Goal: Task Accomplishment & Management: Use online tool/utility

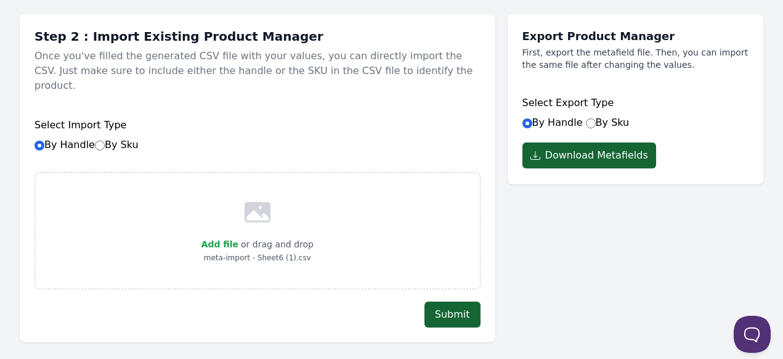
scroll to position [123, 0]
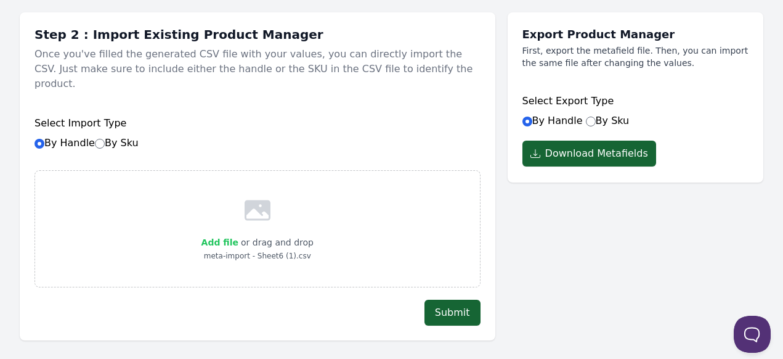
click at [233, 237] on span "Add file" at bounding box center [219, 242] width 37 height 10
click at [238, 234] on input "Add file" at bounding box center [238, 234] width 1 height 1
type input "C:\fakepath\meta-import-new - Sheet8.csv"
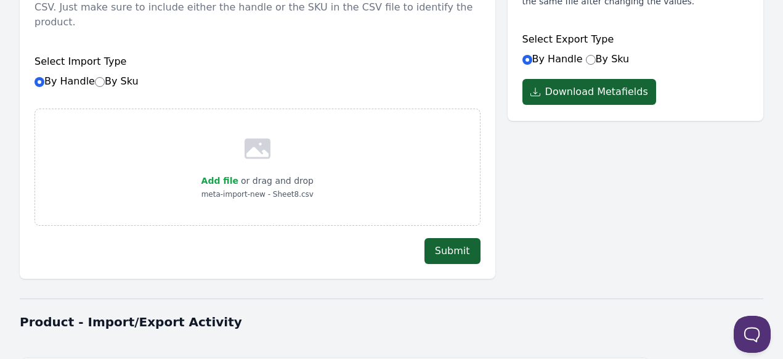
click at [459, 238] on button "Submit" at bounding box center [453, 251] width 56 height 26
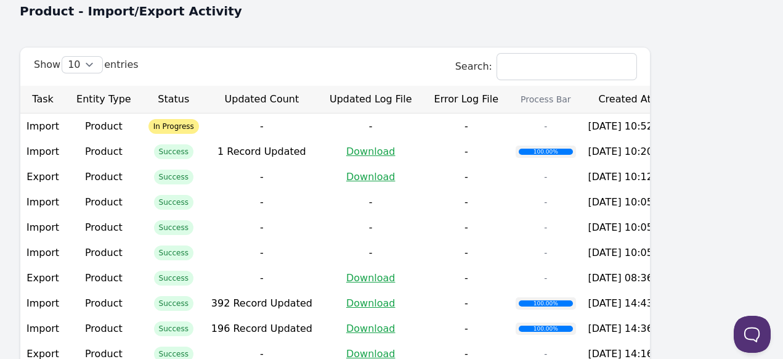
scroll to position [555, 0]
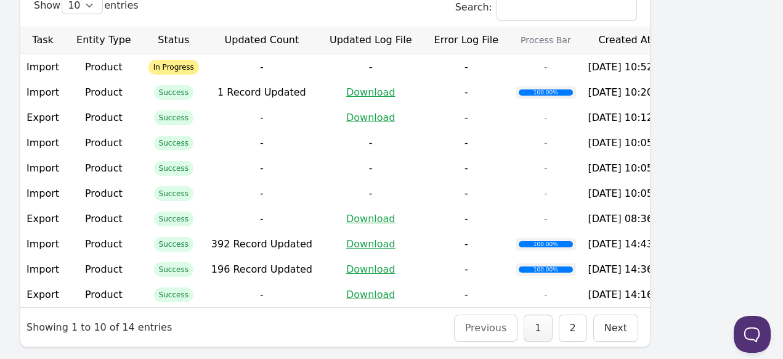
click at [675, 36] on th "Created At" at bounding box center [628, 40] width 93 height 28
click at [675, 28] on th "Created At" at bounding box center [628, 40] width 93 height 28
click at [675, 26] on th "Created At" at bounding box center [628, 40] width 93 height 28
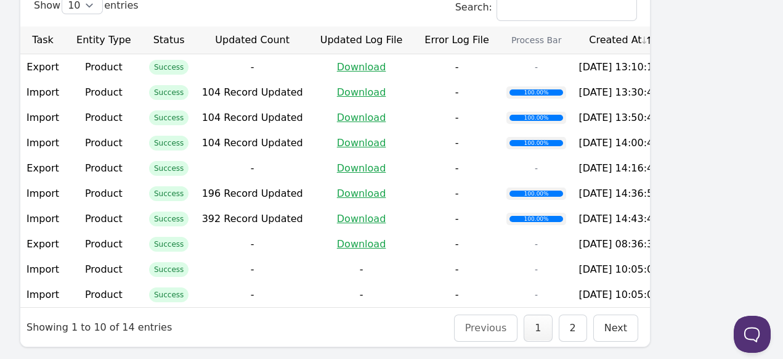
click at [665, 26] on th "Created At" at bounding box center [618, 40] width 93 height 28
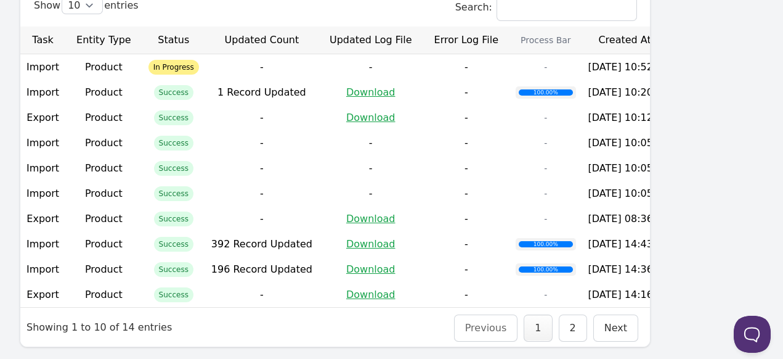
click at [675, 27] on th "Created At" at bounding box center [628, 40] width 93 height 28
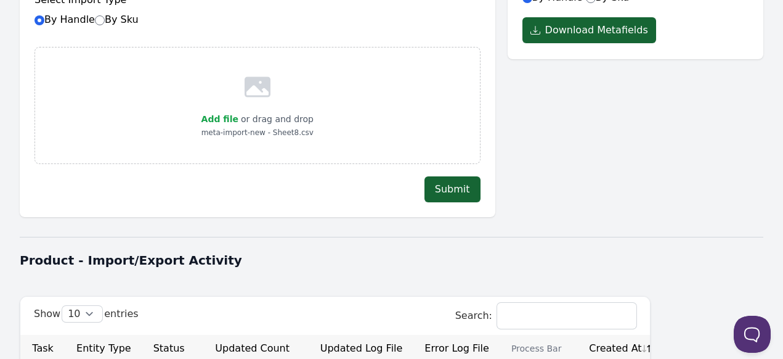
scroll to position [370, 0]
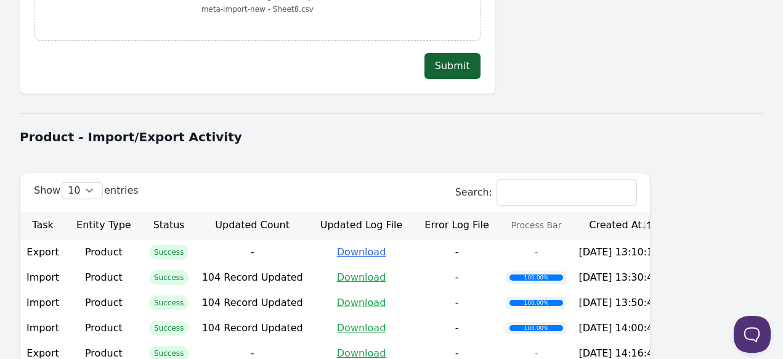
drag, startPoint x: 412, startPoint y: 235, endPoint x: 420, endPoint y: 237, distance: 7.6
click at [386, 246] on link "Download" at bounding box center [361, 252] width 49 height 12
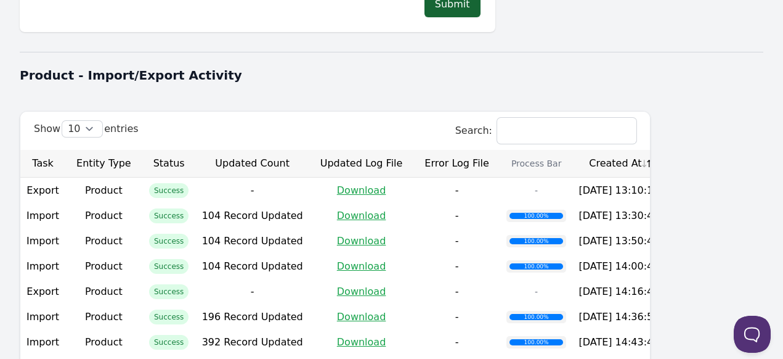
click at [665, 150] on th "Created At" at bounding box center [618, 164] width 93 height 28
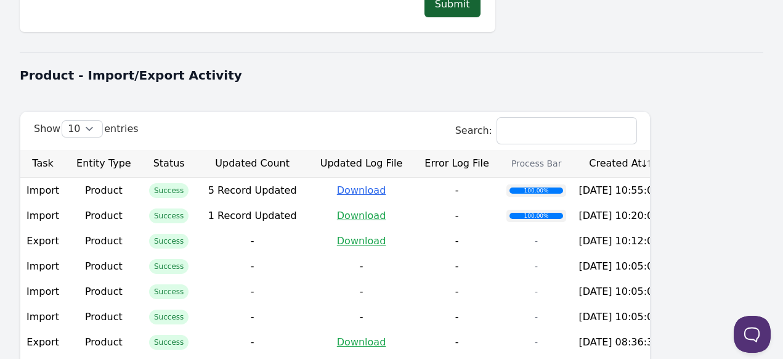
click at [386, 184] on link "Download" at bounding box center [361, 190] width 49 height 12
drag, startPoint x: 245, startPoint y: 179, endPoint x: 333, endPoint y: 179, distance: 88.1
click at [309, 179] on td "5 Record Updated" at bounding box center [252, 189] width 113 height 25
click at [391, 81] on div "Dashboard Product Metafields Collection Metafields Variants Metafields Pages Me…" at bounding box center [391, 52] width 783 height 966
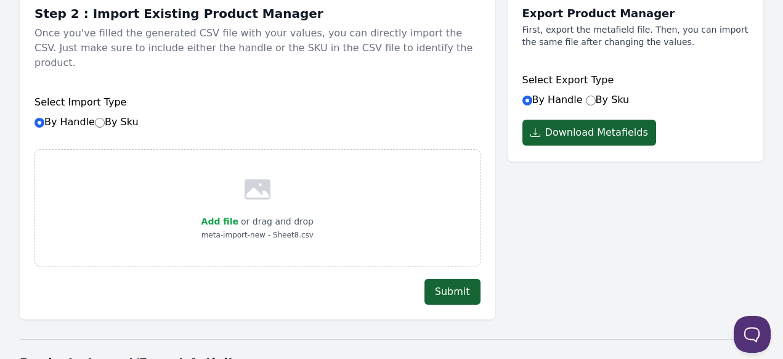
scroll to position [123, 0]
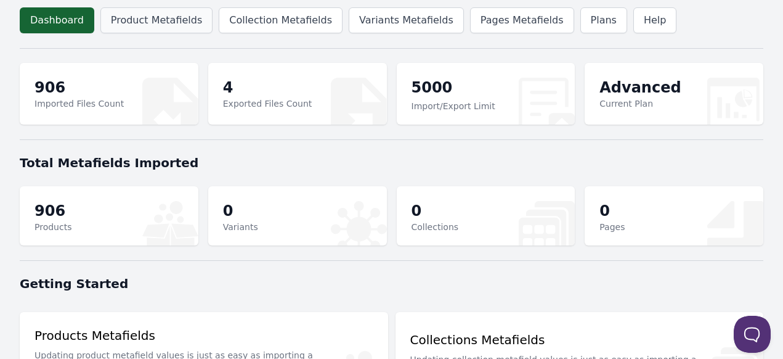
click at [146, 22] on link "Product Metafields" at bounding box center [156, 20] width 112 height 26
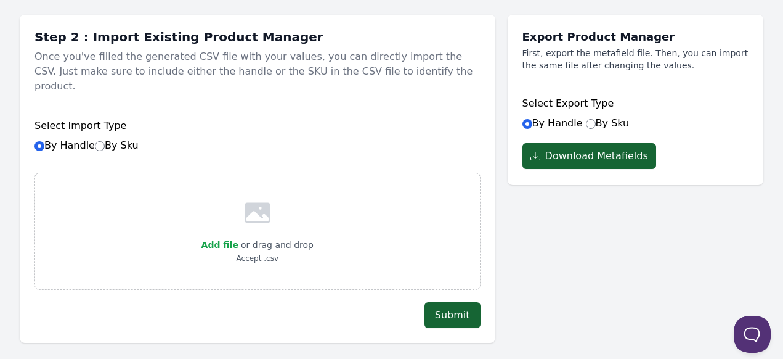
scroll to position [123, 0]
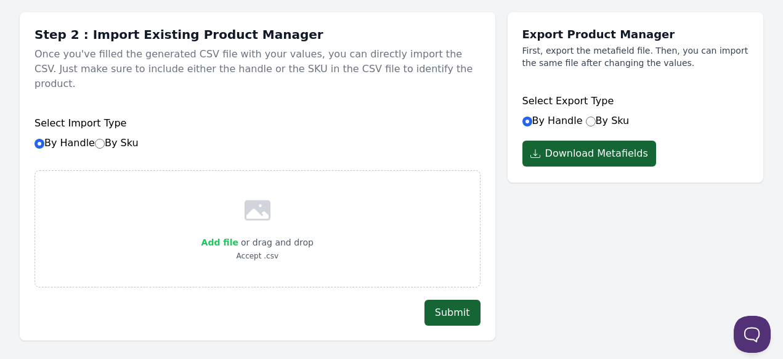
click at [230, 237] on span "Add file" at bounding box center [219, 242] width 37 height 10
click at [238, 234] on input "Add file" at bounding box center [238, 234] width 1 height 1
click at [455, 300] on button "Submit" at bounding box center [453, 312] width 56 height 26
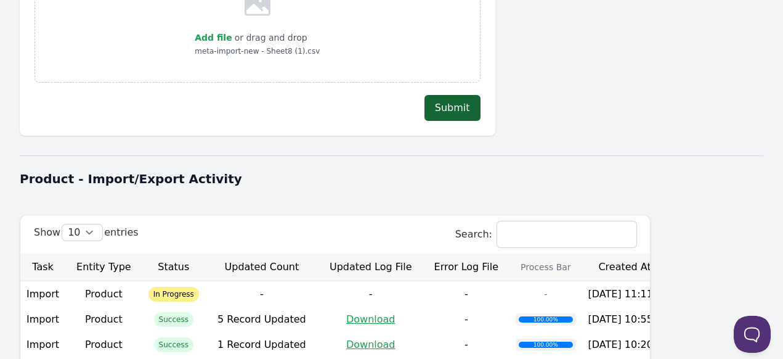
scroll to position [308, 0]
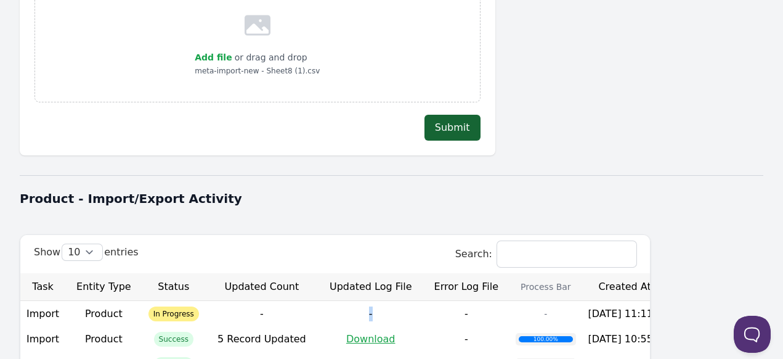
drag, startPoint x: 396, startPoint y: 300, endPoint x: 465, endPoint y: 306, distance: 69.2
click at [465, 306] on tr "Import Product In Progress - - - - 2025-10-10 11:11:32" at bounding box center [347, 313] width 655 height 25
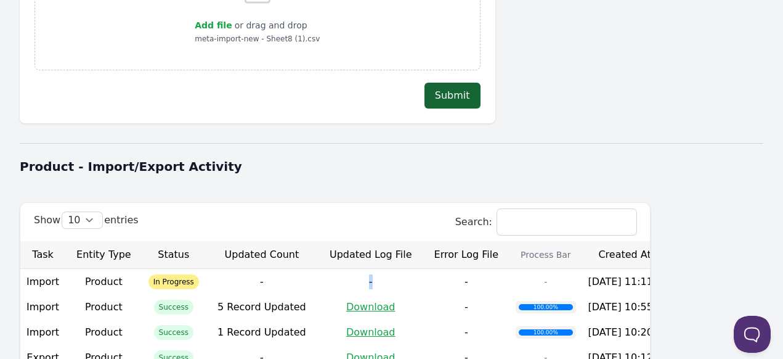
scroll to position [370, 0]
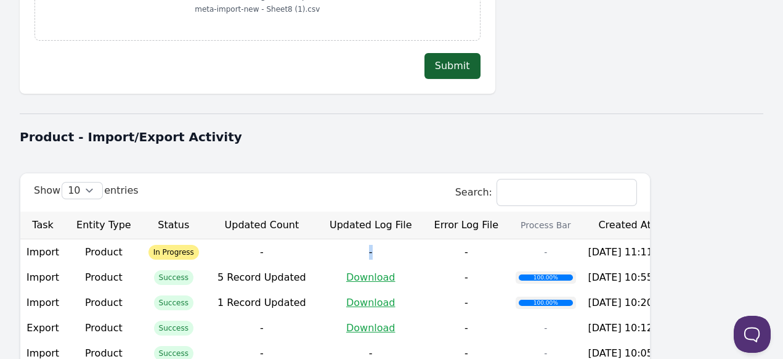
click at [675, 214] on th "Created At" at bounding box center [628, 225] width 93 height 28
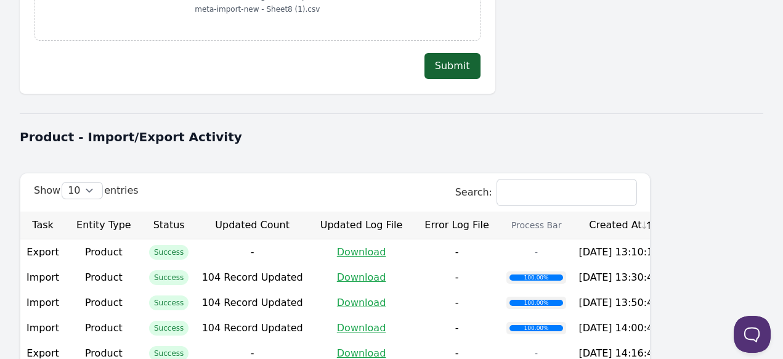
click at [665, 214] on th "Created At" at bounding box center [618, 225] width 93 height 28
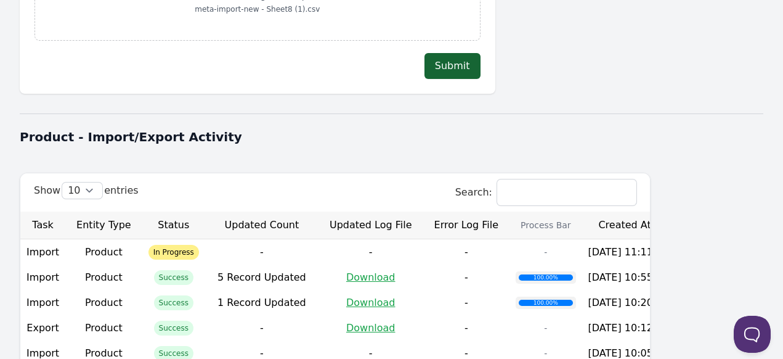
click at [675, 211] on th "Created At" at bounding box center [628, 225] width 93 height 28
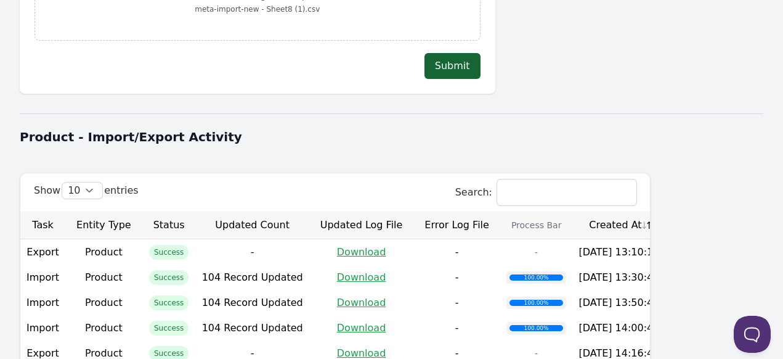
click at [665, 211] on th "Created At" at bounding box center [618, 225] width 93 height 28
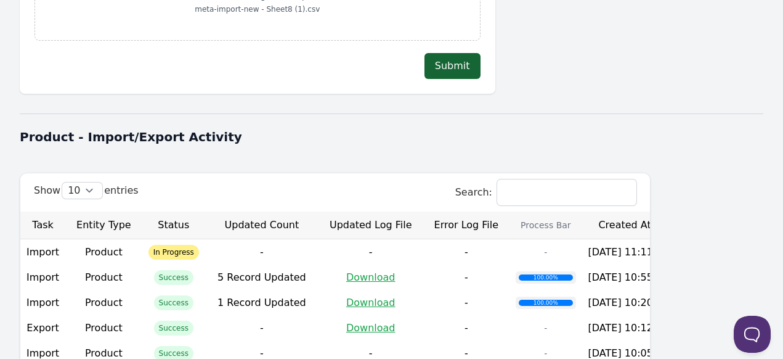
click at [675, 211] on th "Created At" at bounding box center [628, 225] width 93 height 28
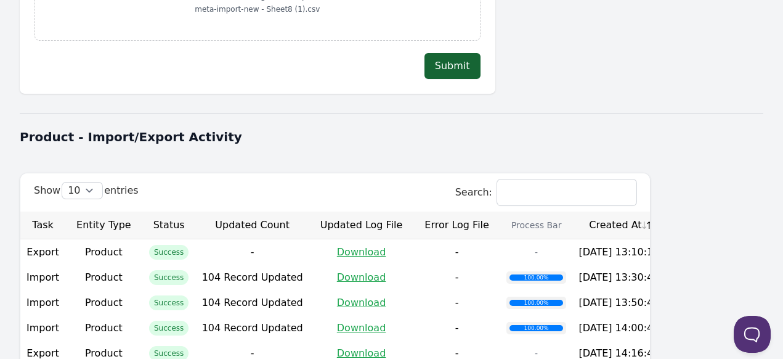
click at [665, 211] on th "Created At" at bounding box center [618, 225] width 93 height 28
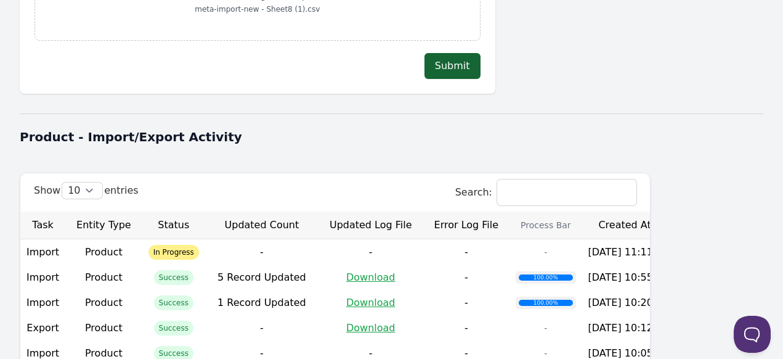
click at [675, 211] on th "Created At" at bounding box center [628, 225] width 93 height 28
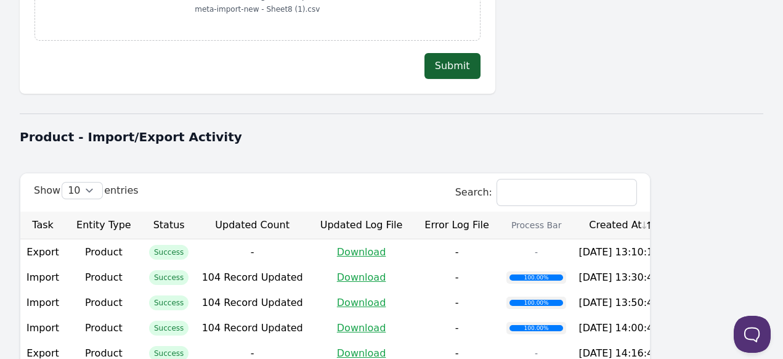
click at [665, 211] on th "Created At" at bounding box center [618, 225] width 93 height 28
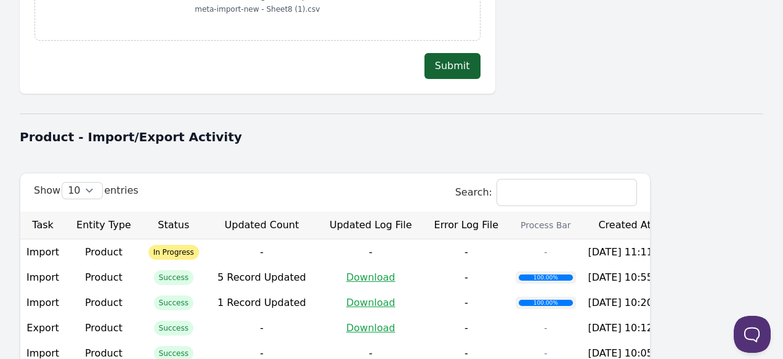
click at [675, 211] on th "Created At" at bounding box center [628, 225] width 93 height 28
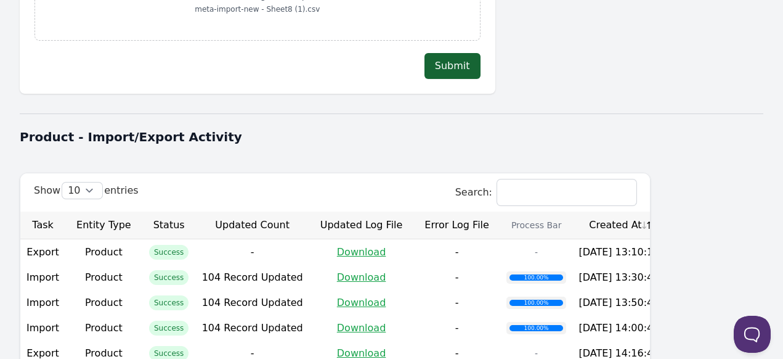
click at [665, 211] on th "Created At" at bounding box center [618, 225] width 93 height 28
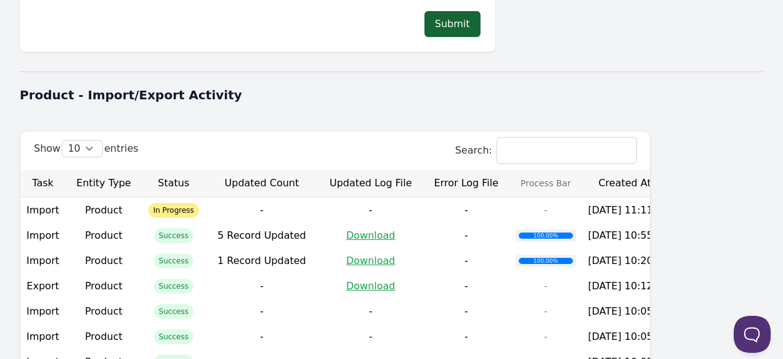
scroll to position [431, 0]
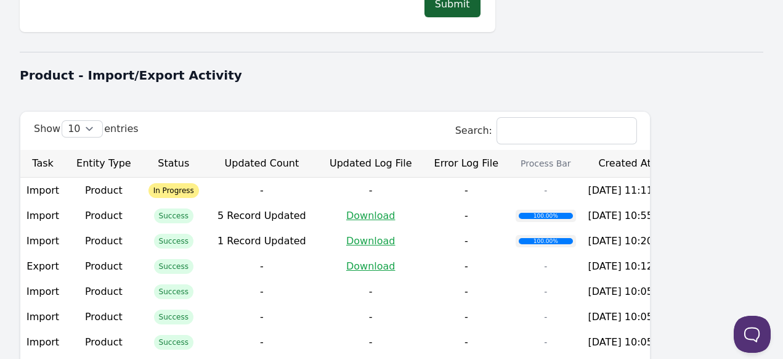
click at [675, 150] on th "Created At" at bounding box center [628, 164] width 93 height 28
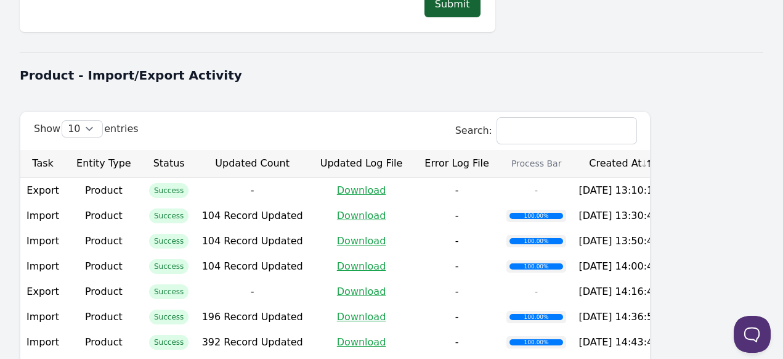
click at [665, 150] on th "Created At" at bounding box center [618, 164] width 93 height 28
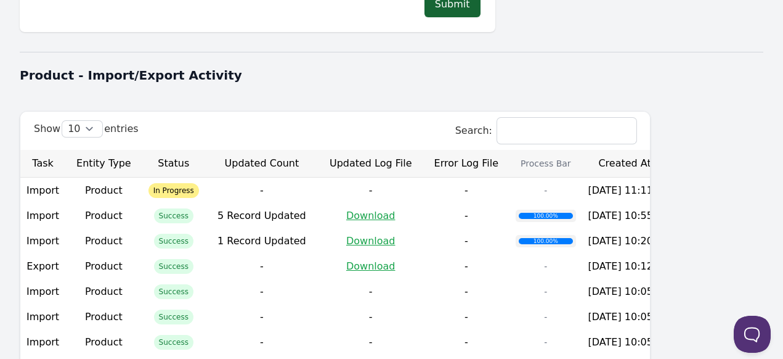
click at [675, 150] on th "Created At" at bounding box center [628, 164] width 93 height 28
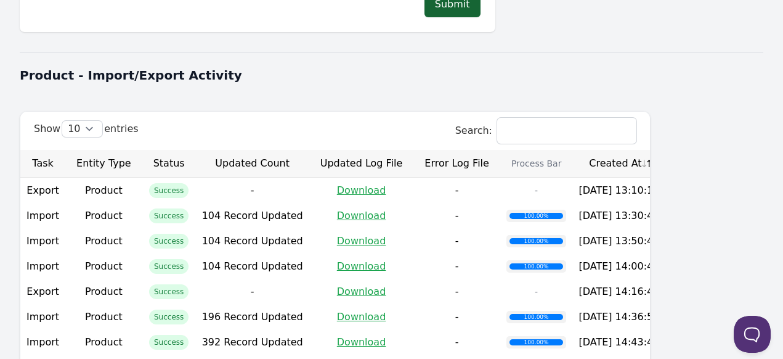
click at [665, 150] on th "Created At" at bounding box center [618, 164] width 93 height 28
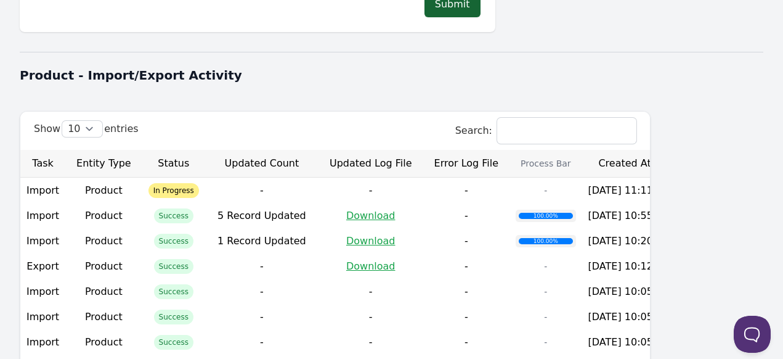
click at [675, 151] on th "Created At" at bounding box center [628, 164] width 93 height 28
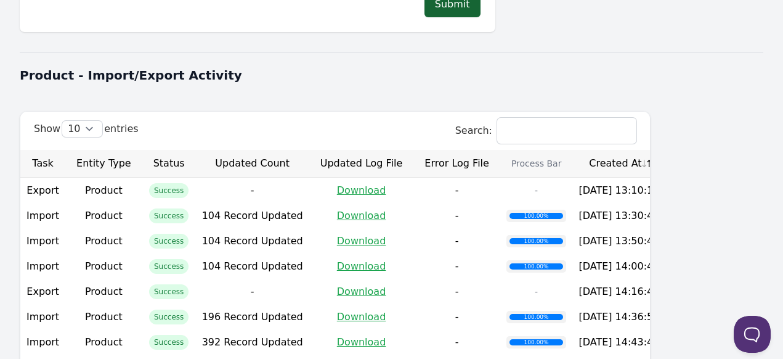
click at [665, 151] on th "Created At" at bounding box center [618, 164] width 93 height 28
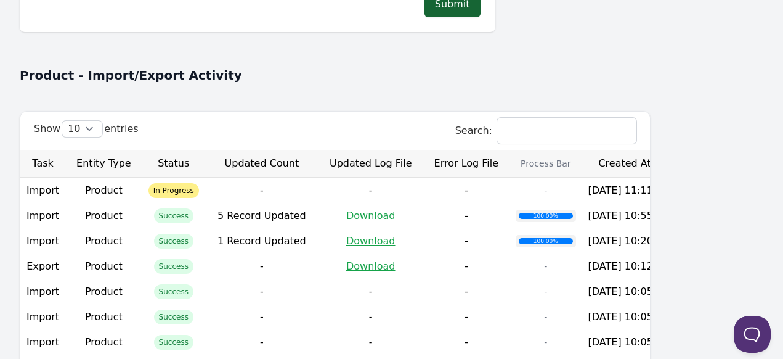
click at [675, 151] on th "Created At" at bounding box center [628, 164] width 93 height 28
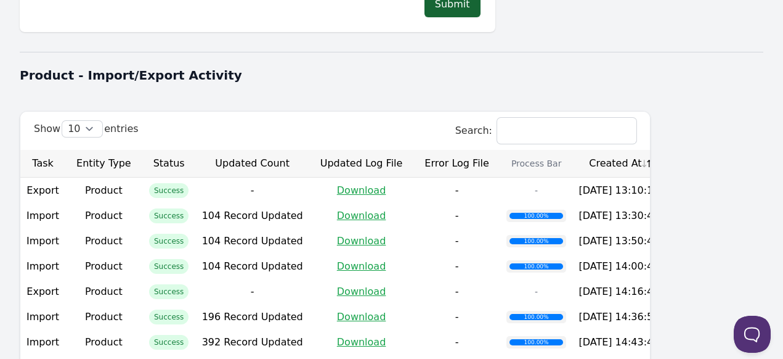
click at [665, 151] on th "Created At" at bounding box center [618, 164] width 93 height 28
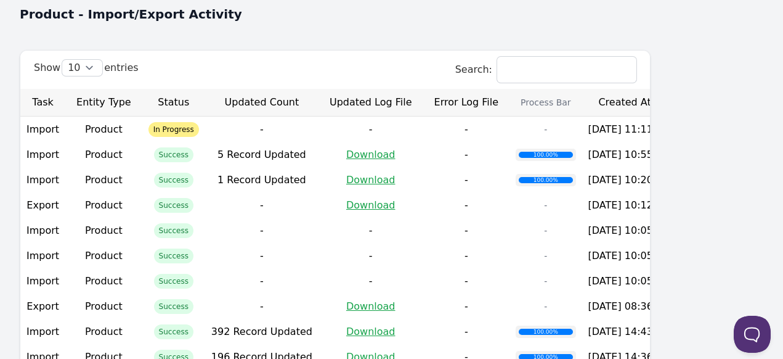
scroll to position [493, 0]
click at [675, 88] on th "Created At" at bounding box center [628, 102] width 93 height 28
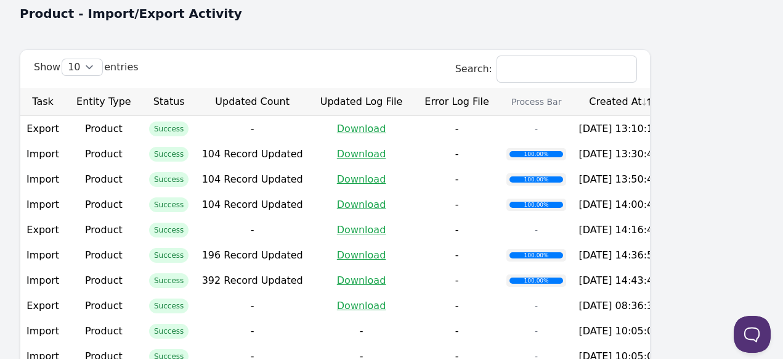
click at [665, 88] on th "Created At" at bounding box center [618, 102] width 93 height 28
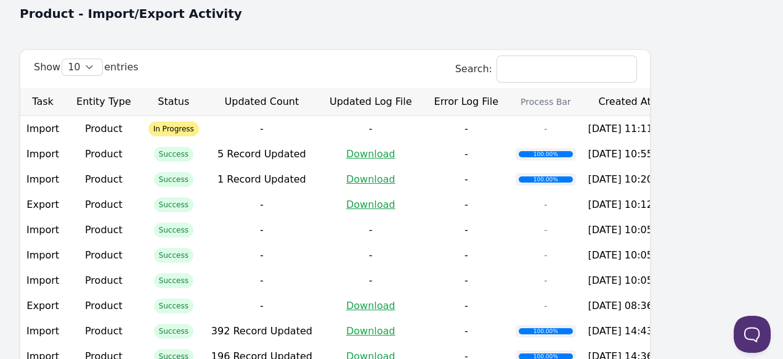
click at [675, 96] on th "Created At" at bounding box center [628, 102] width 93 height 28
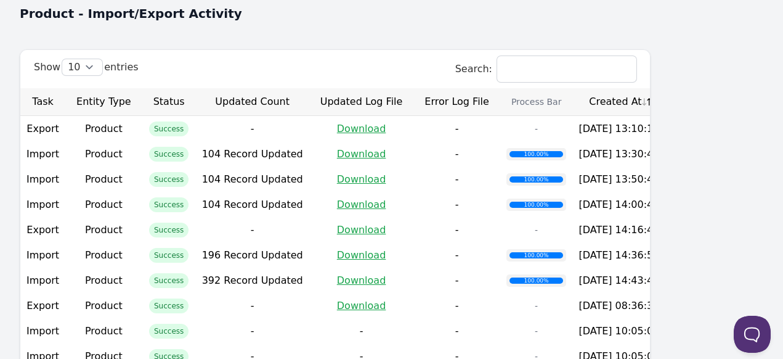
click at [665, 88] on th "Created At" at bounding box center [618, 102] width 93 height 28
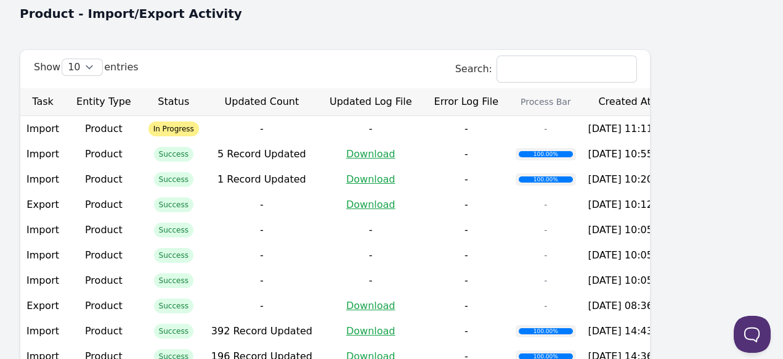
click at [675, 88] on th "Created At" at bounding box center [628, 102] width 93 height 28
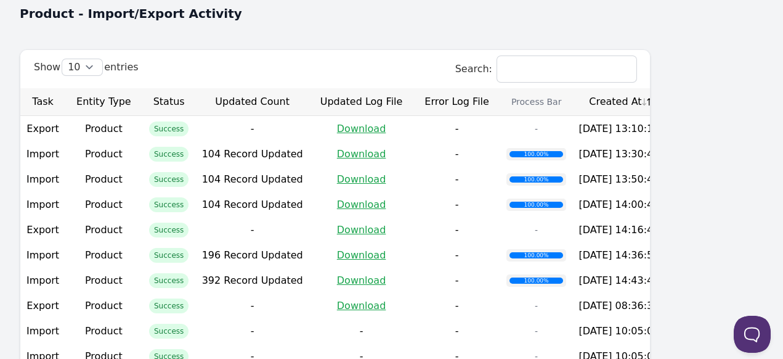
click at [665, 88] on th "Created At" at bounding box center [618, 102] width 93 height 28
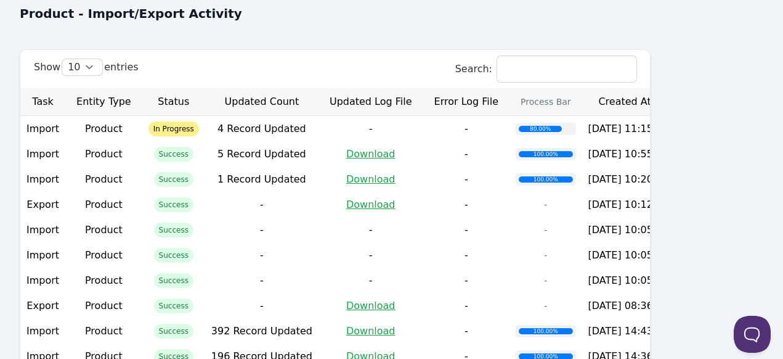
click at [675, 91] on th "Created At" at bounding box center [628, 102] width 93 height 28
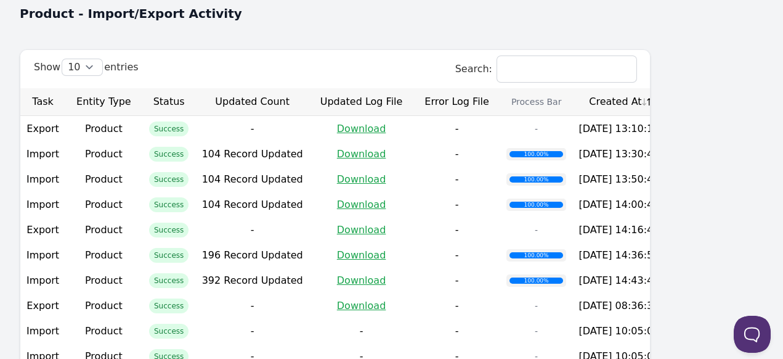
click at [665, 91] on th "Created At" at bounding box center [618, 102] width 93 height 28
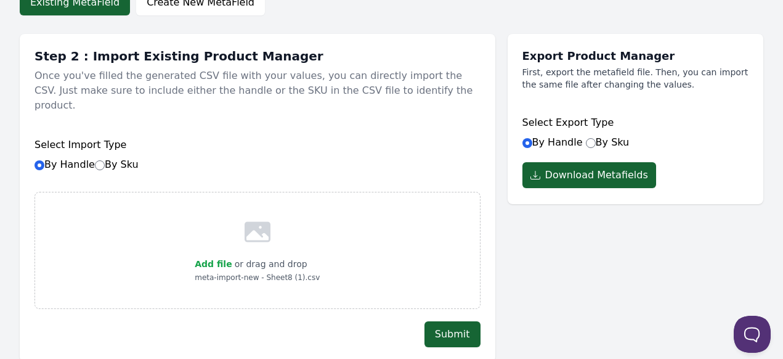
scroll to position [123, 0]
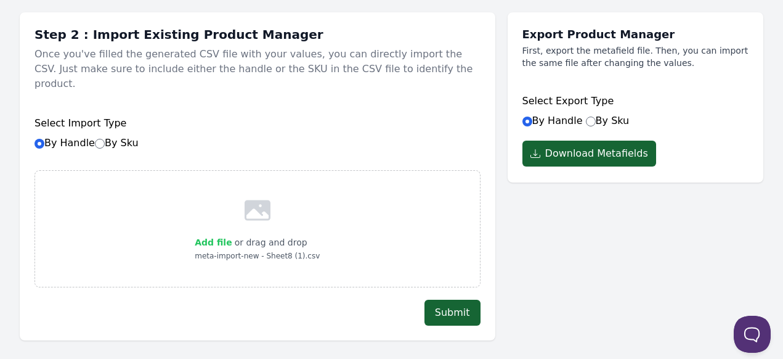
click at [216, 237] on span "Add file" at bounding box center [213, 242] width 37 height 10
click at [232, 234] on input "Add file" at bounding box center [232, 234] width 1 height 1
type input "C:\fakepath\meta-import-new1 - Sheet6.csv"
click at [462, 299] on button "Submit" at bounding box center [453, 312] width 56 height 26
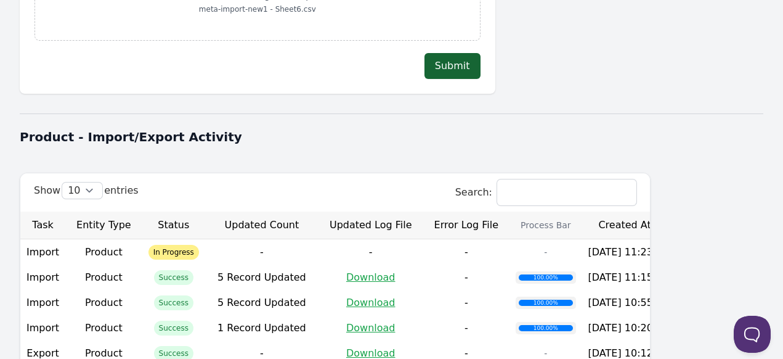
scroll to position [431, 0]
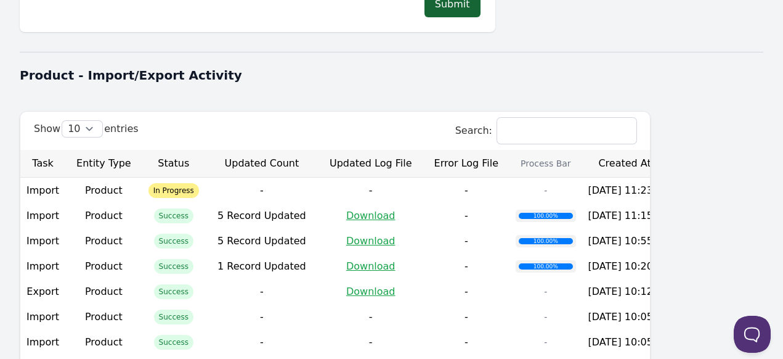
click at [675, 151] on th "Created At" at bounding box center [628, 164] width 93 height 28
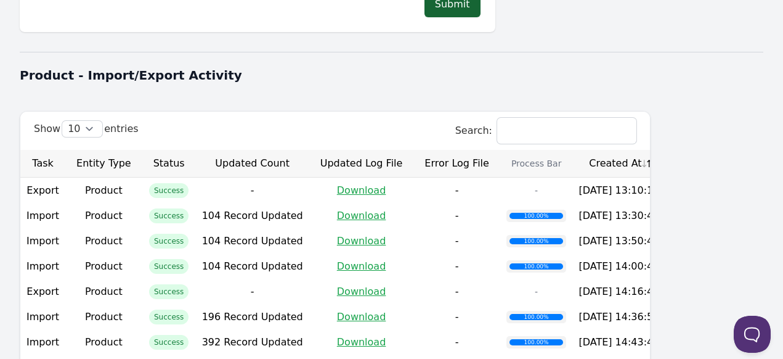
click at [665, 150] on th "Created At" at bounding box center [618, 164] width 93 height 28
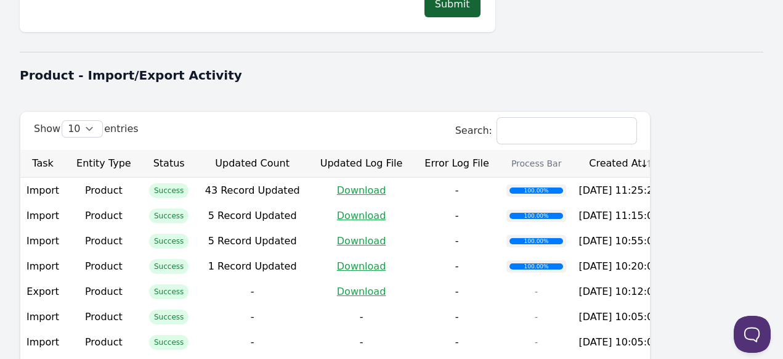
click at [665, 150] on th "Created At" at bounding box center [618, 164] width 93 height 28
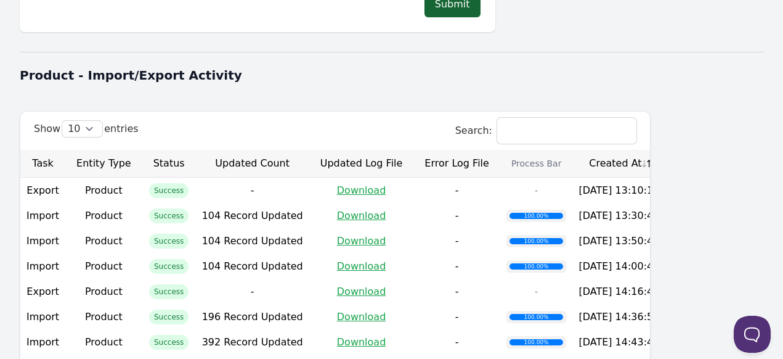
click at [665, 152] on th "Created At" at bounding box center [618, 164] width 93 height 28
